Goal: Use online tool/utility: Utilize a website feature to perform a specific function

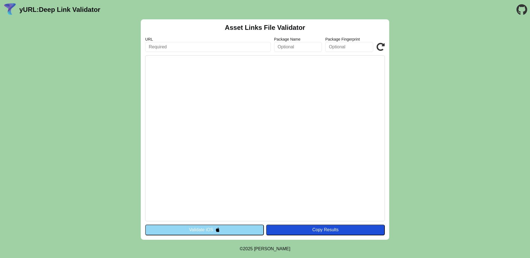
click at [232, 49] on input "text" at bounding box center [208, 47] width 126 height 10
type input "[DOMAIN_NAME]"
click at [343, 229] on div "Copy Results" at bounding box center [325, 229] width 113 height 5
click at [226, 48] on input "[DOMAIN_NAME]" at bounding box center [208, 47] width 126 height 10
click button "Validate" at bounding box center [0, 0] width 0 height 0
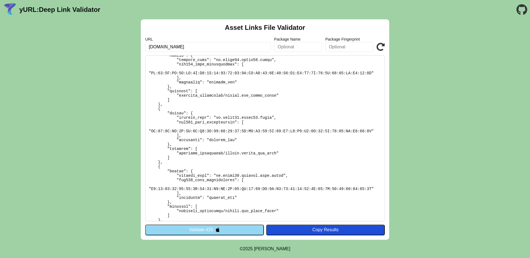
scroll to position [1196, 0]
